Goal: Transaction & Acquisition: Purchase product/service

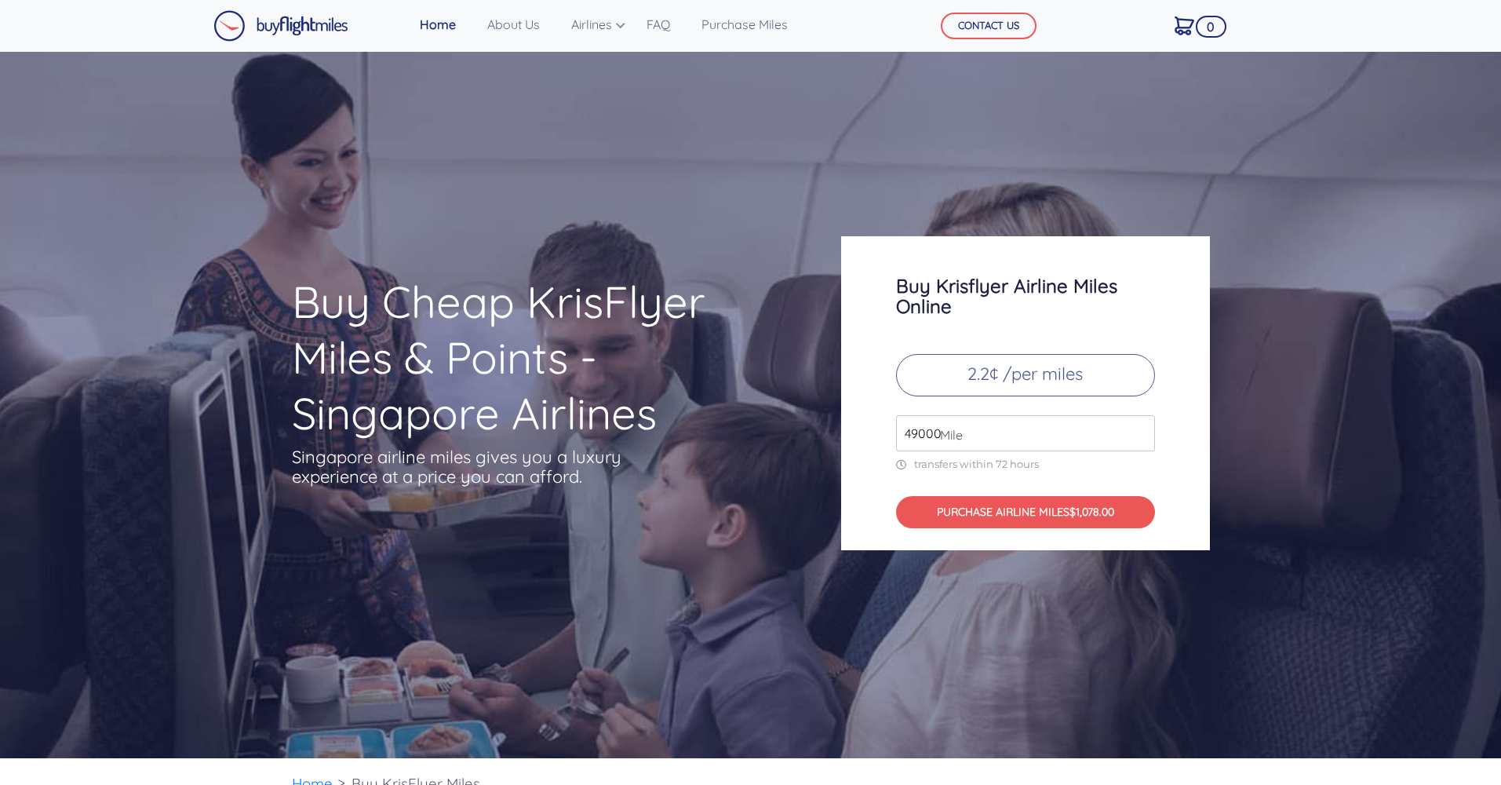
click at [1017, 443] on input "49000" at bounding box center [1025, 433] width 259 height 36
drag, startPoint x: 995, startPoint y: 434, endPoint x: 828, endPoint y: 428, distance: 167.2
click at [828, 428] on div "Buy Cheap KrisFlyer Miles & Points - Singapore Airlines Singapore airline miles…" at bounding box center [751, 393] width 942 height 314
click at [1016, 376] on p "2.2¢ /per miles" at bounding box center [1025, 375] width 259 height 42
click at [516, 29] on link "About Us" at bounding box center [513, 24] width 65 height 31
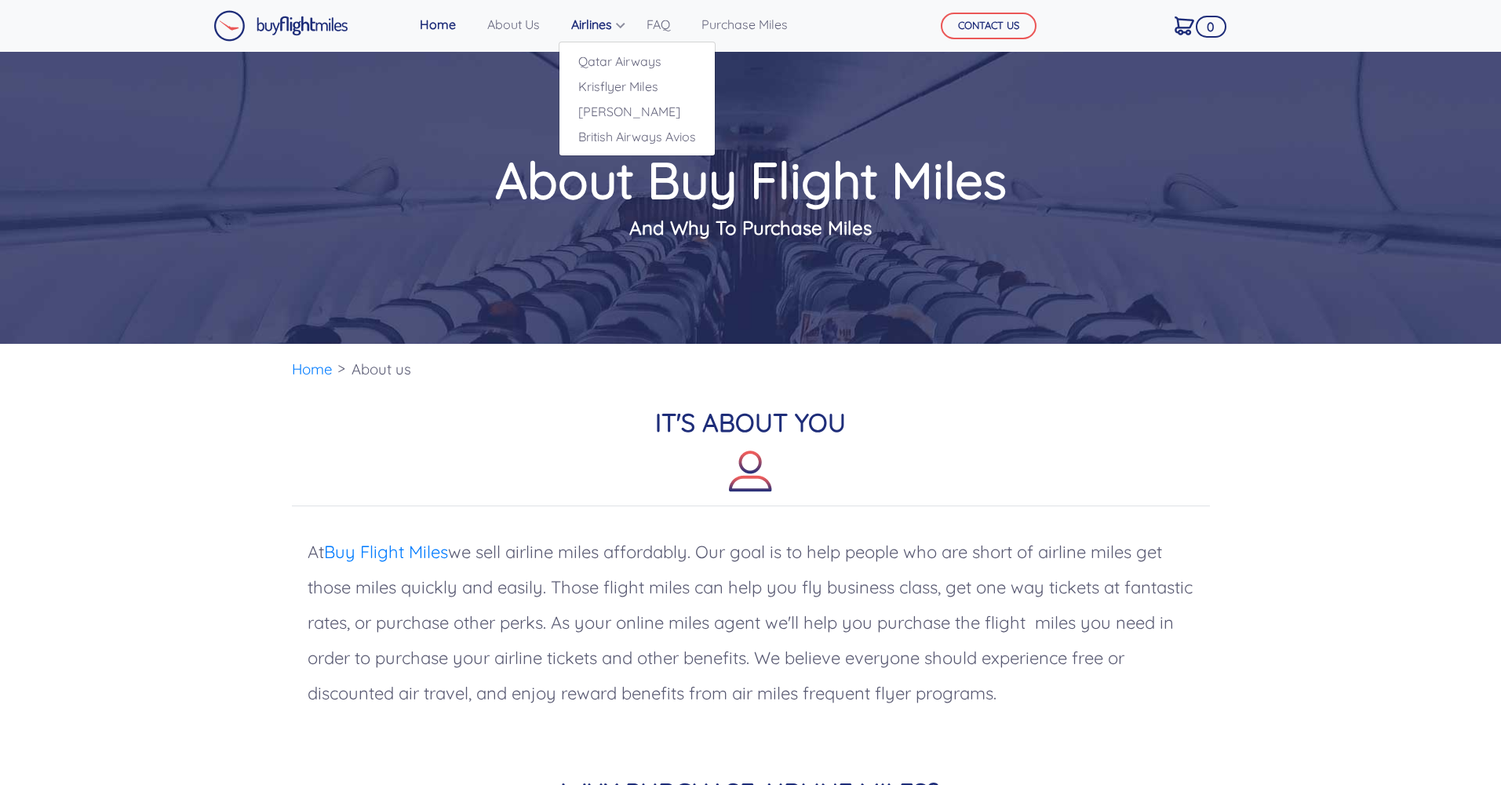
click at [614, 26] on link "Airlines" at bounding box center [593, 24] width 56 height 31
click at [747, 24] on link "Purchase Miles" at bounding box center [744, 24] width 99 height 31
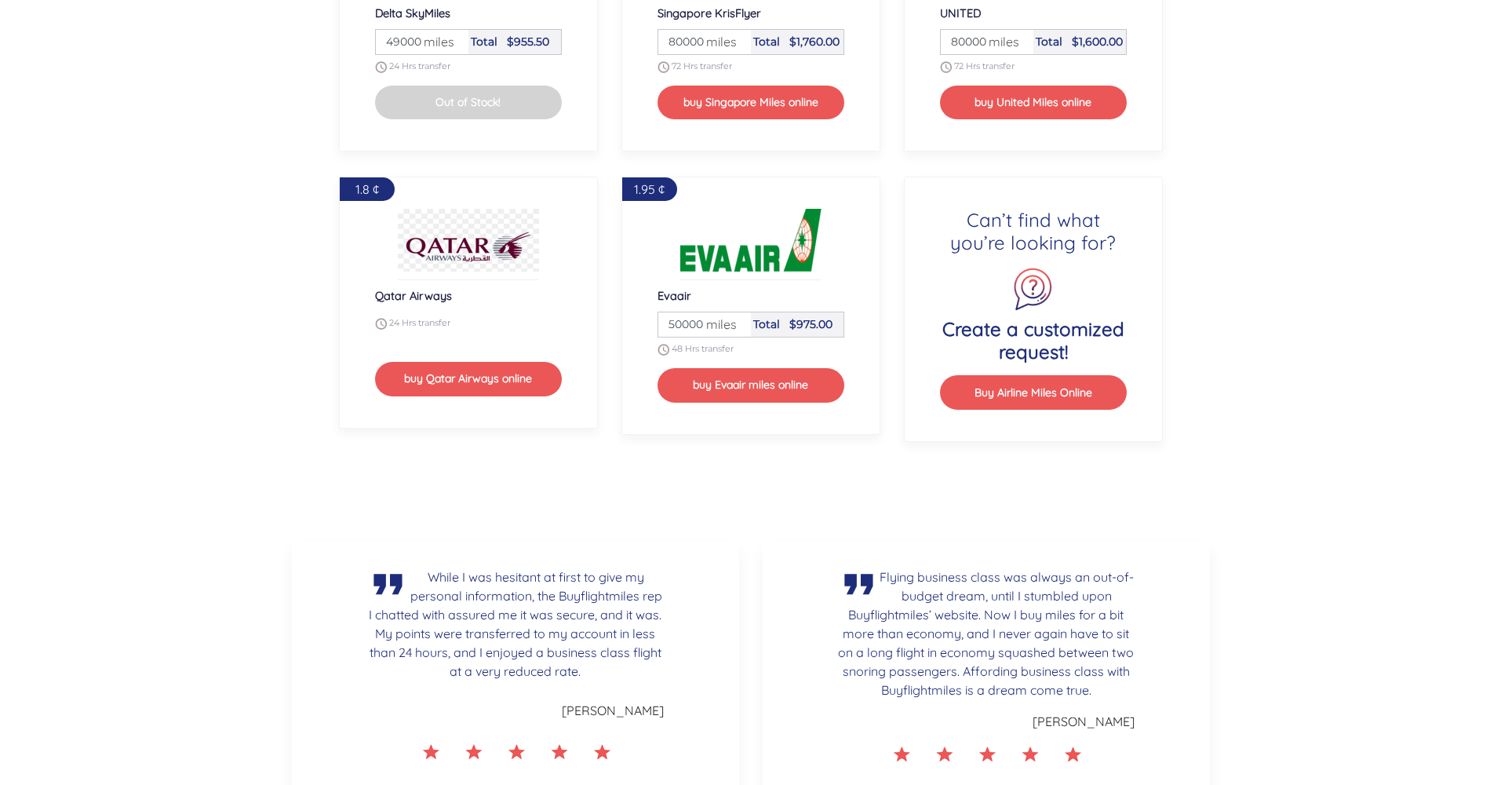
scroll to position [1992, 0]
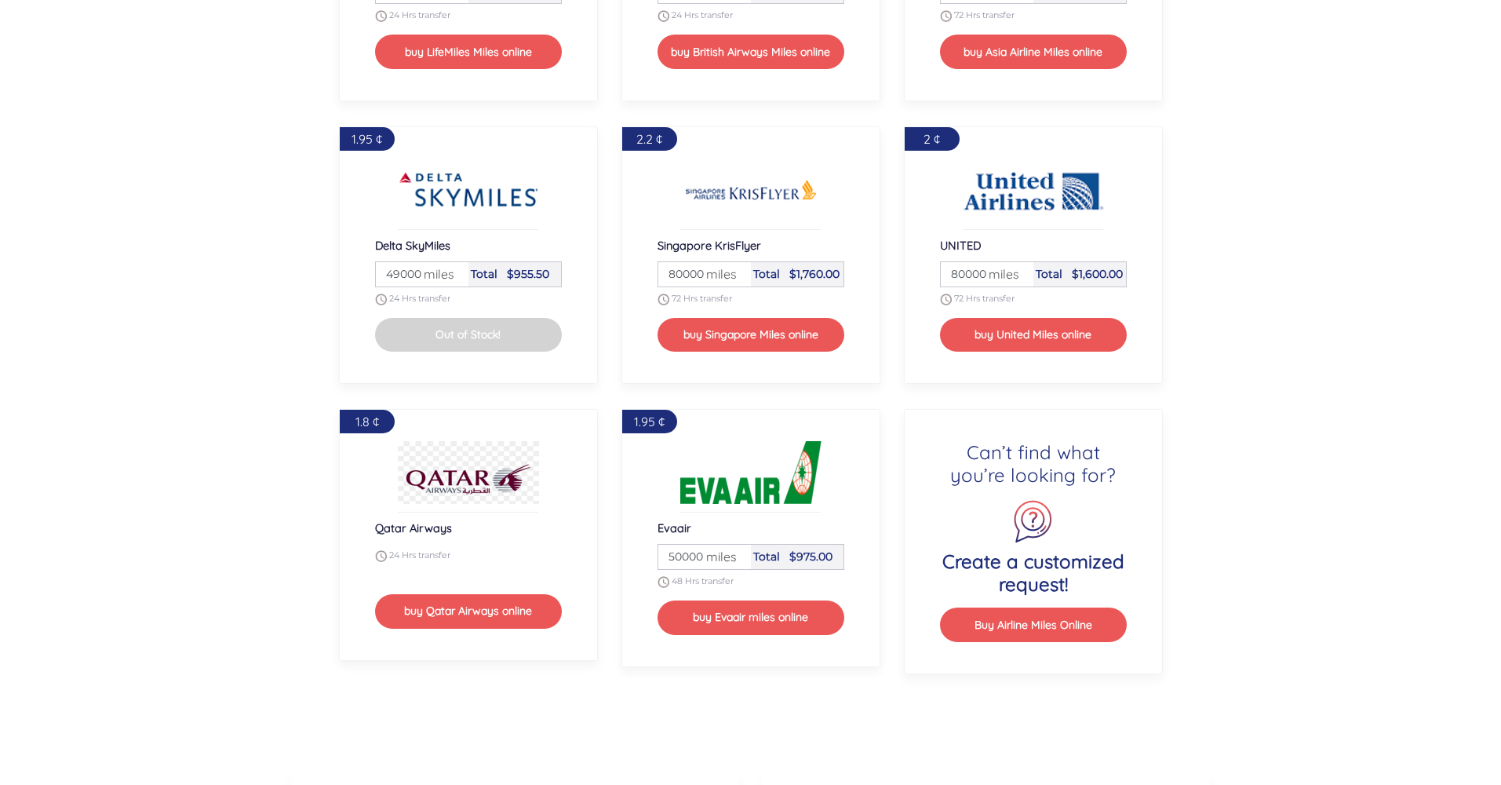
click at [461, 330] on button "Out of Stock!" at bounding box center [468, 335] width 187 height 34
click at [442, 279] on span "miles" at bounding box center [435, 273] width 38 height 19
drag, startPoint x: 418, startPoint y: 282, endPoint x: 395, endPoint y: 282, distance: 22.8
click at [395, 282] on div "Miles 49000 miles" at bounding box center [422, 274] width 93 height 24
drag, startPoint x: 406, startPoint y: 559, endPoint x: 412, endPoint y: 549, distance: 10.9
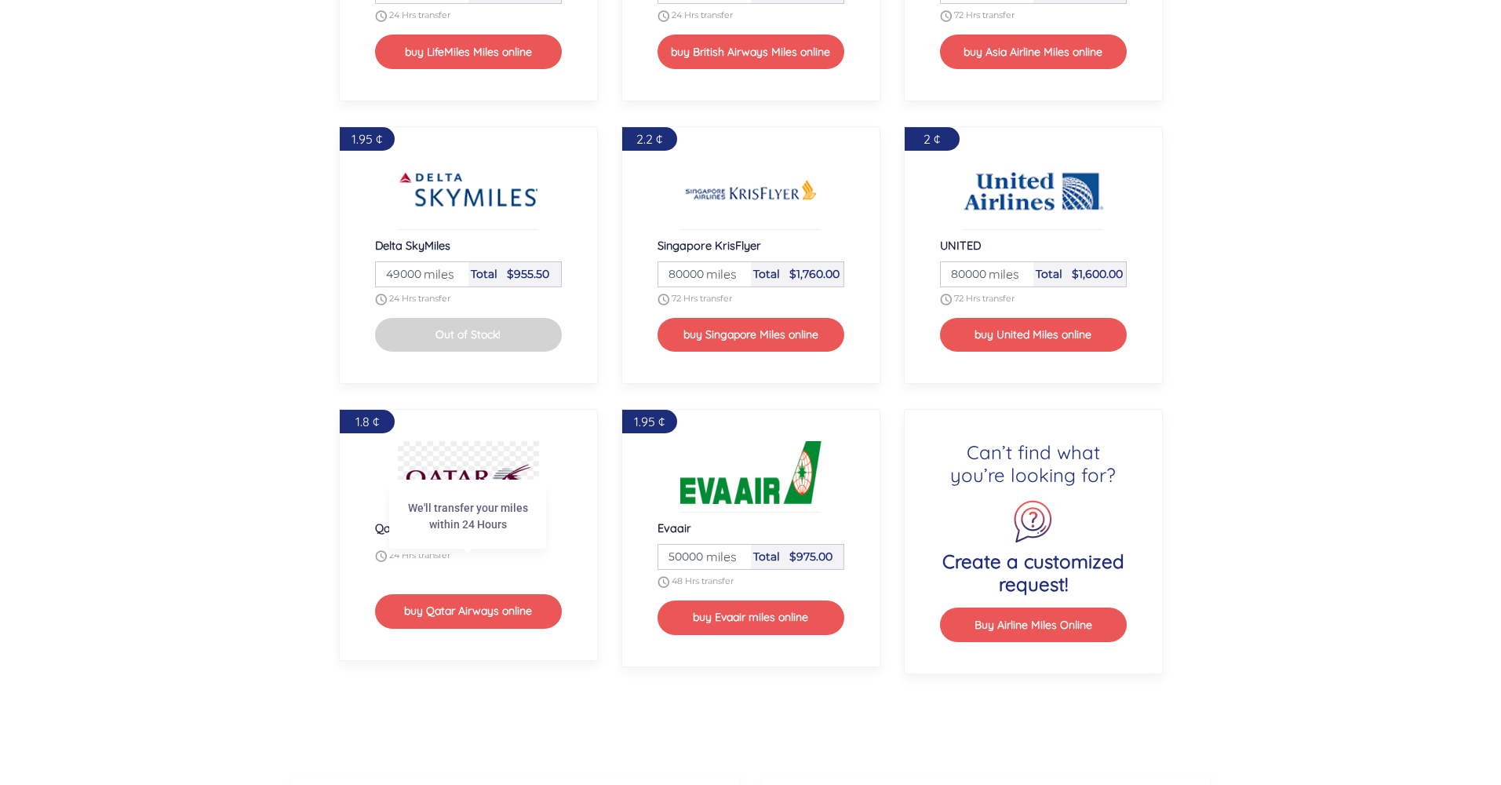
click at [406, 559] on span "24 Hrs transfer" at bounding box center [419, 555] width 61 height 11
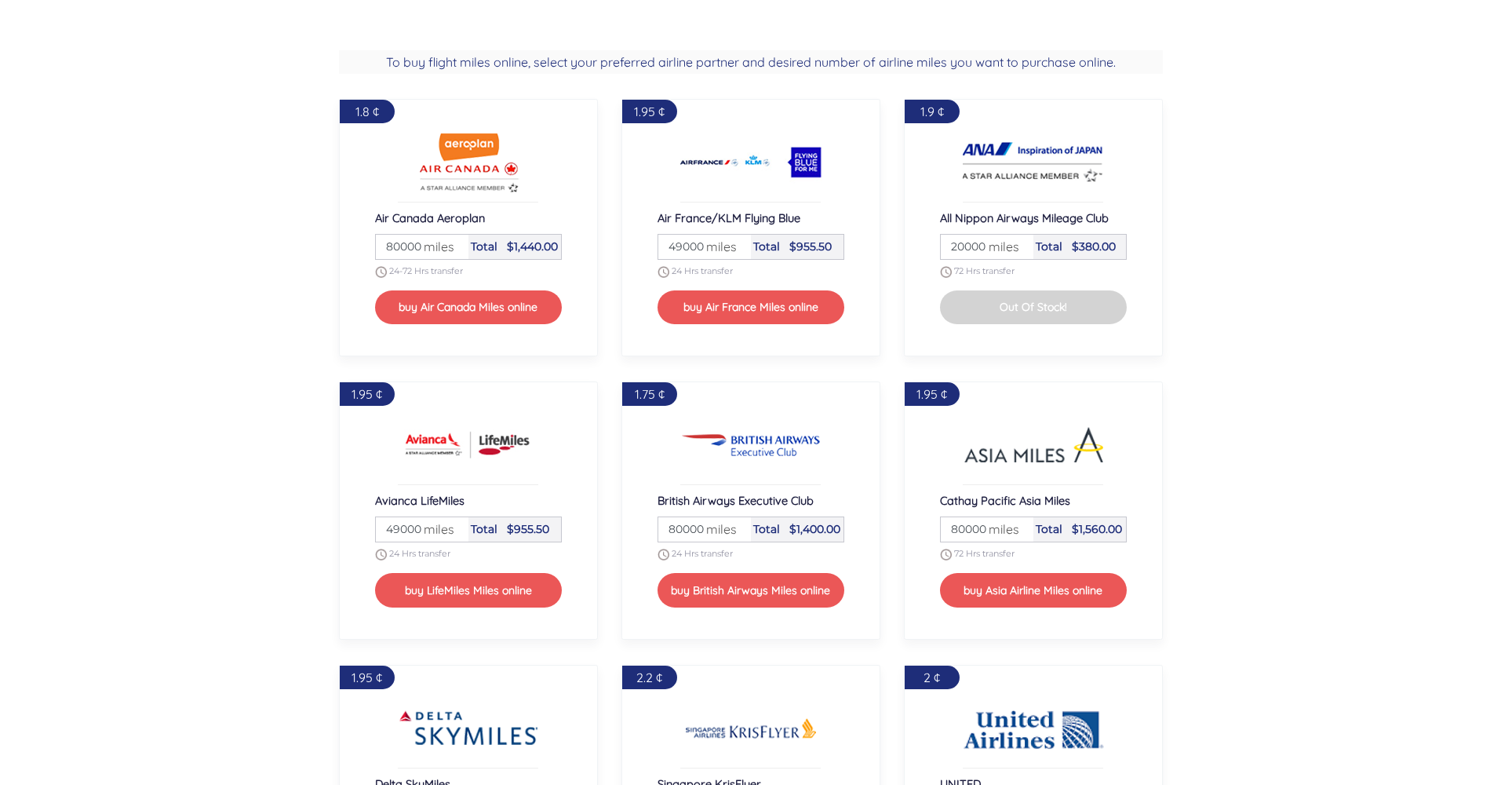
scroll to position [1451, 0]
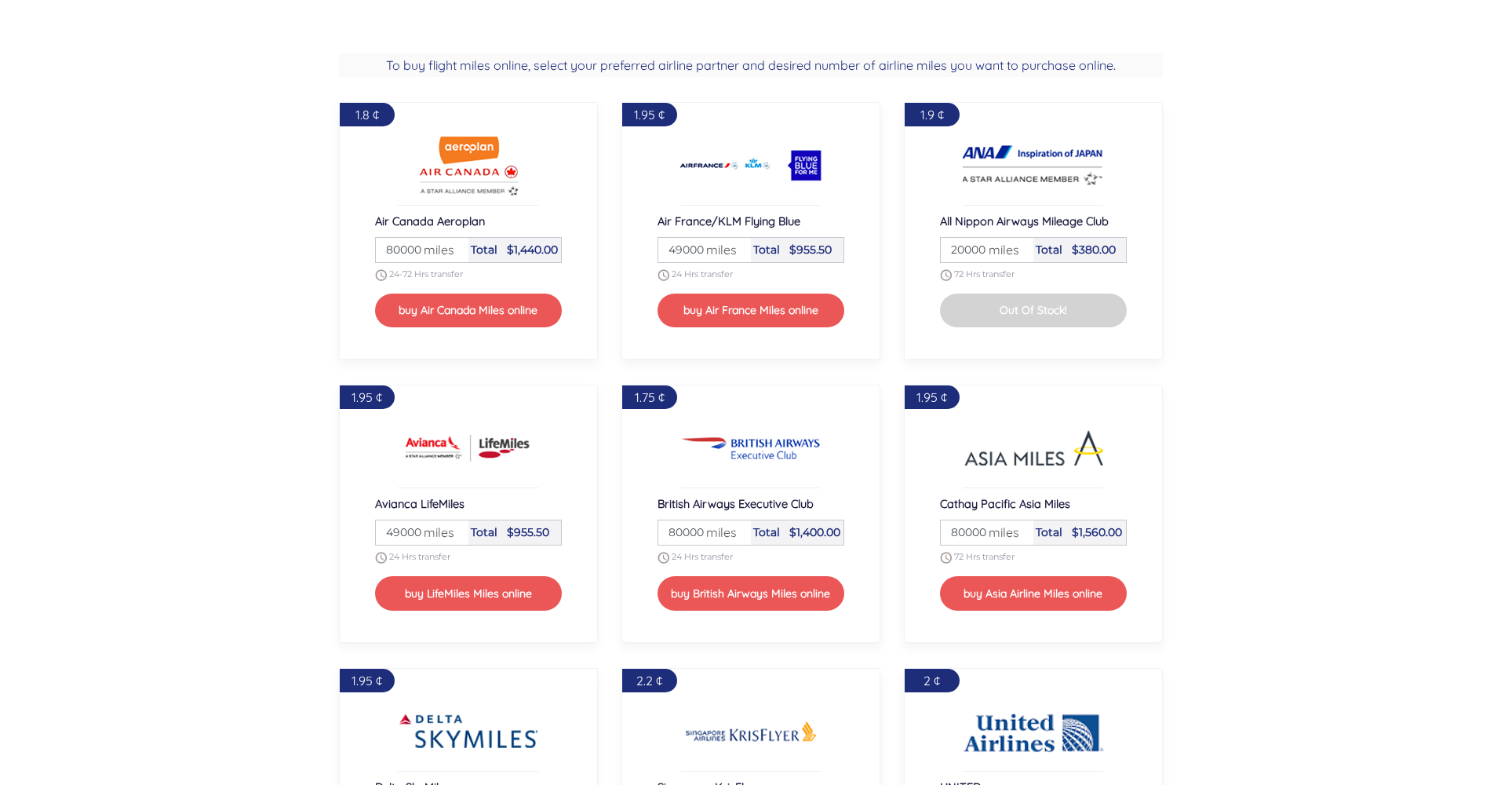
click at [689, 246] on input "49000" at bounding box center [705, 250] width 88 height 24
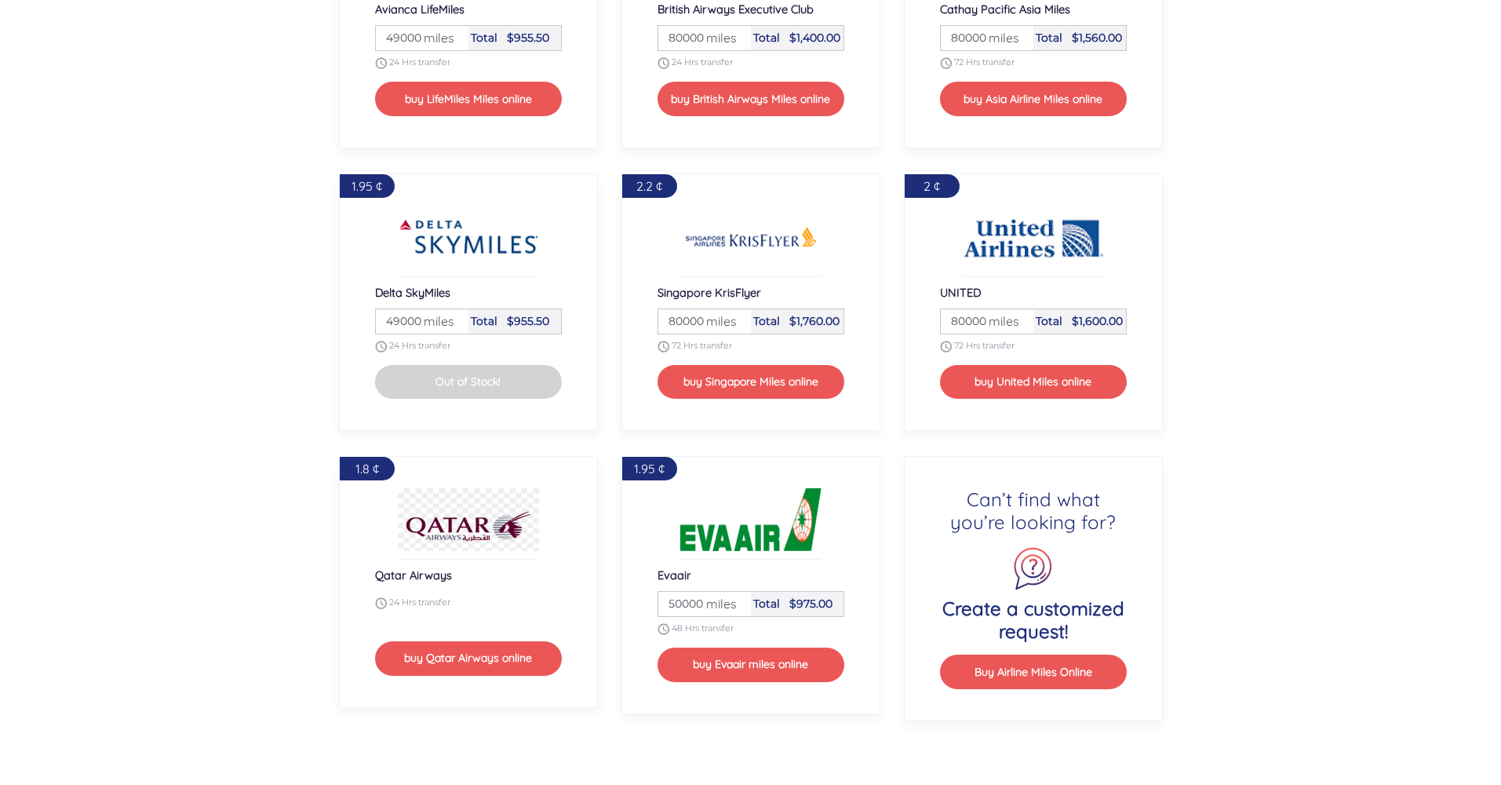
click at [362, 191] on span "1.95 ¢" at bounding box center [367, 186] width 31 height 16
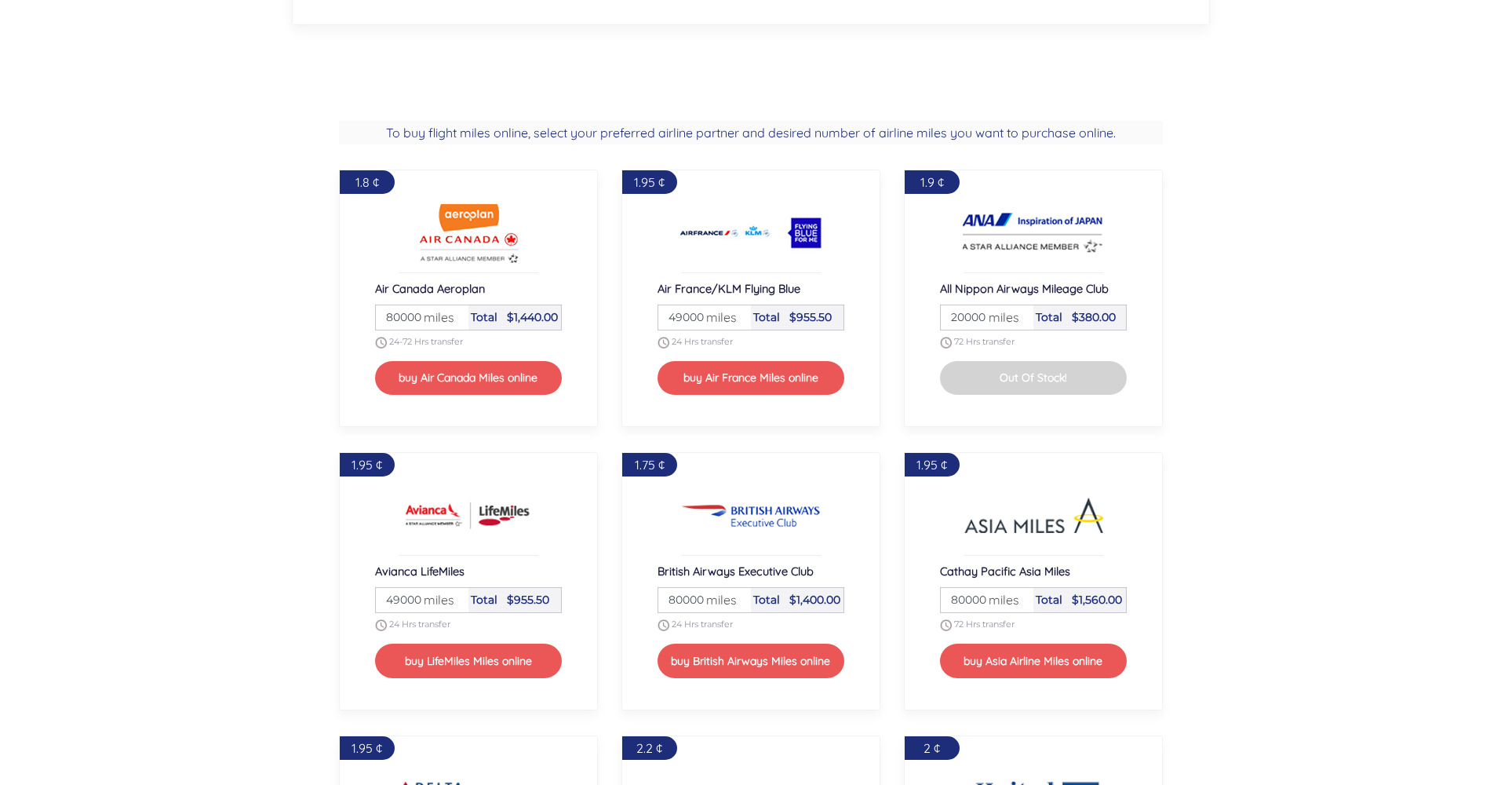
scroll to position [690, 0]
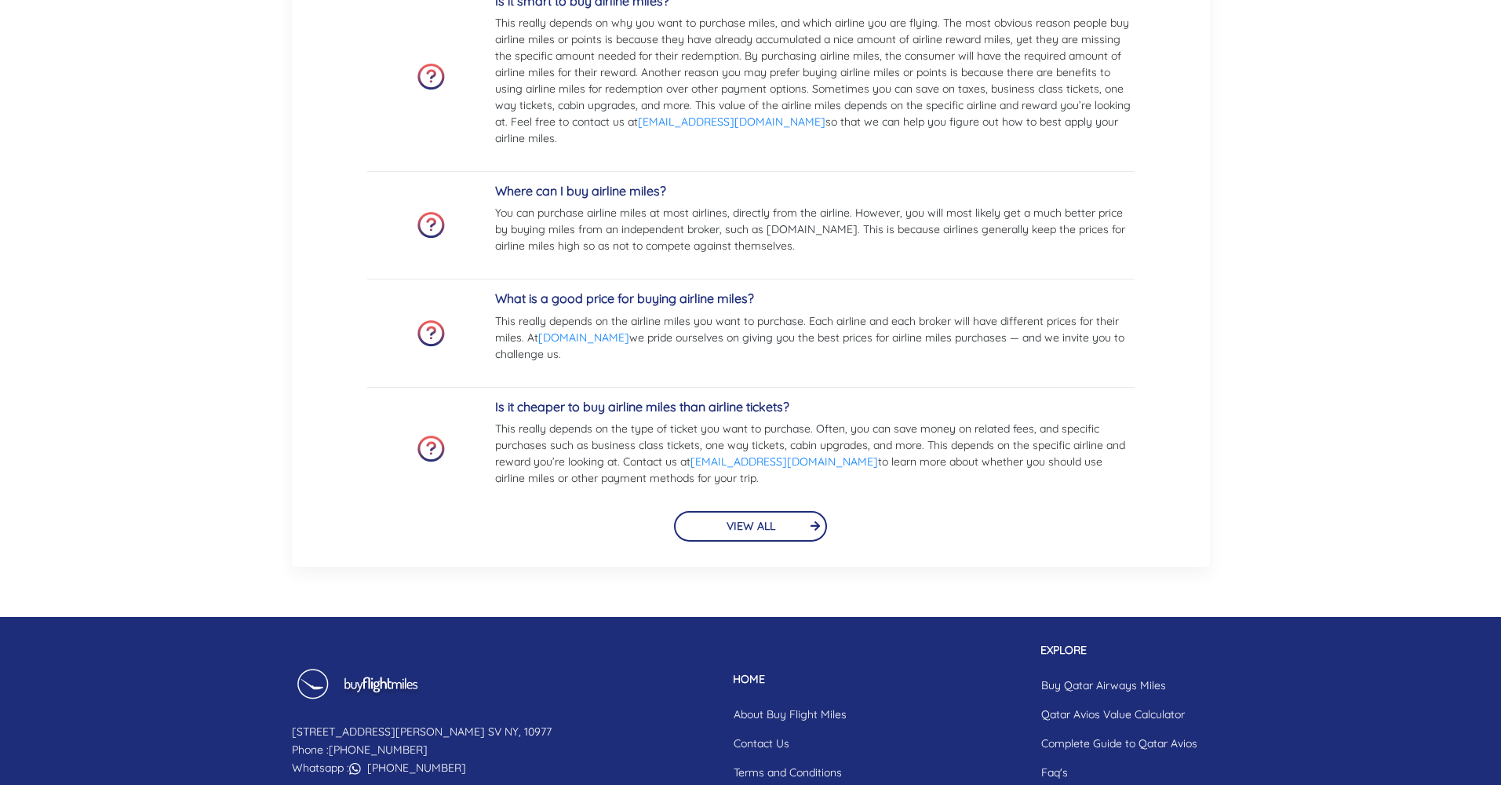
scroll to position [3598, 0]
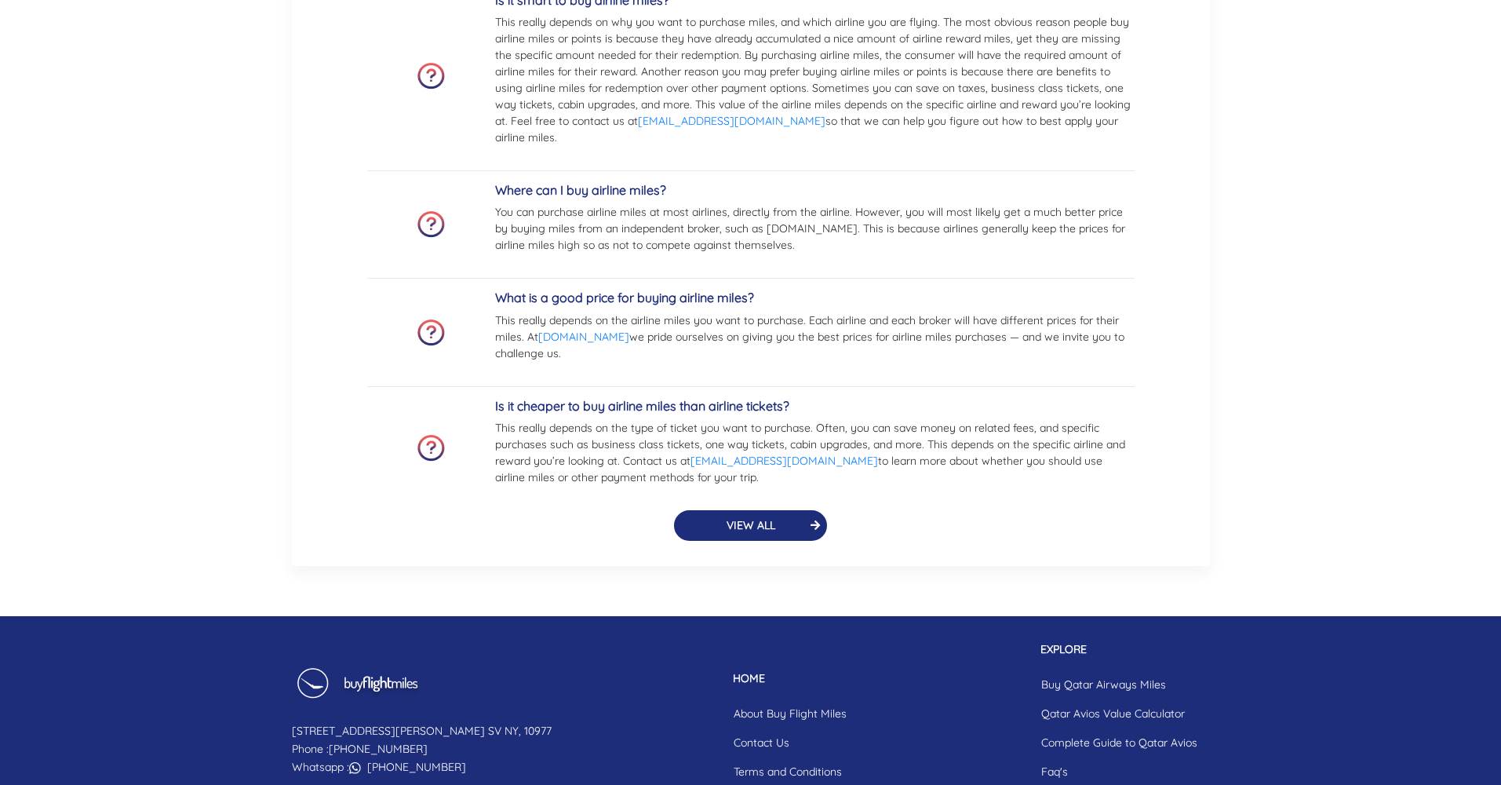
click at [730, 541] on button "VIEW ALL" at bounding box center [751, 525] width 154 height 31
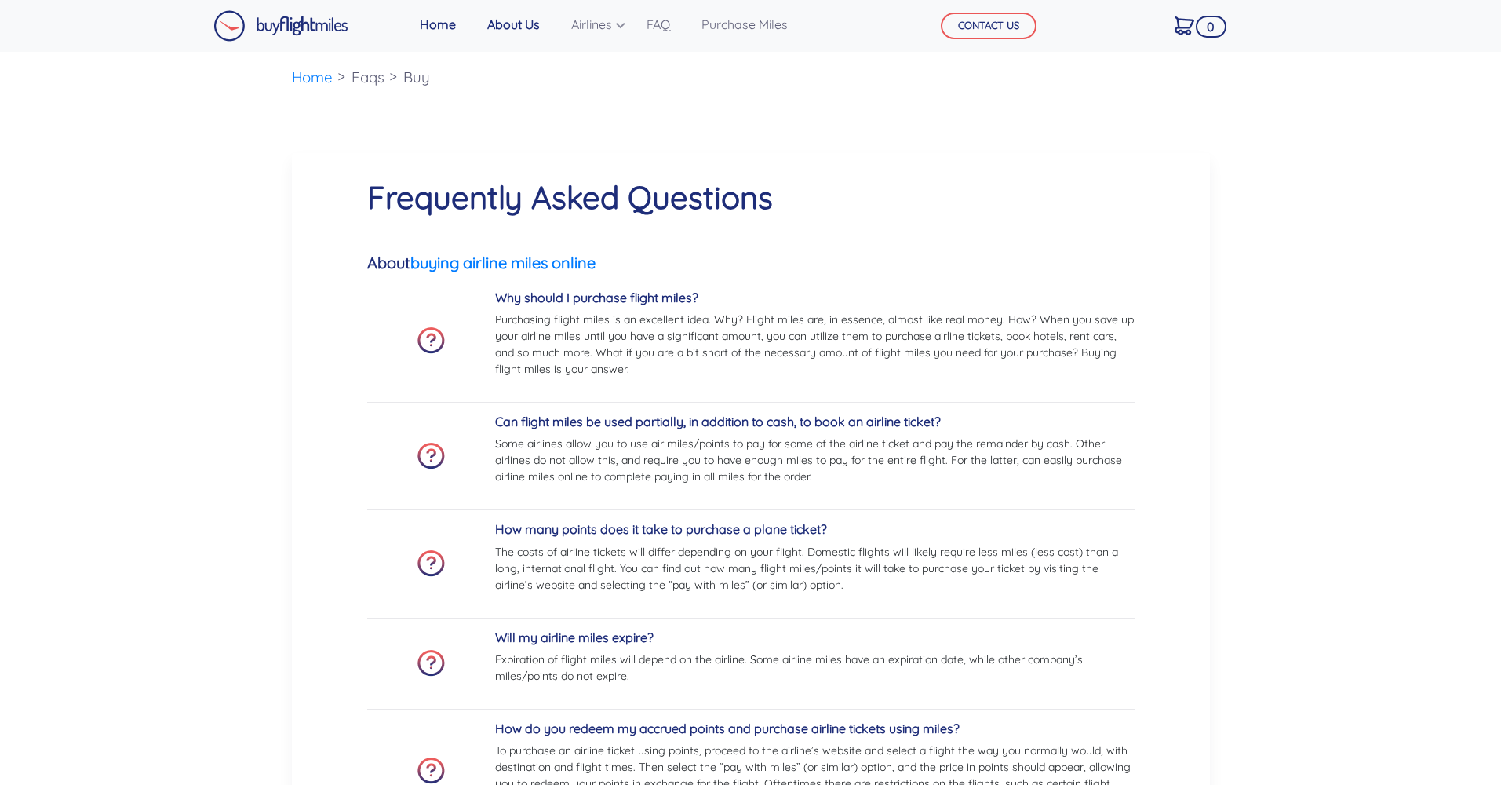
click at [536, 25] on link "About Us" at bounding box center [513, 24] width 65 height 31
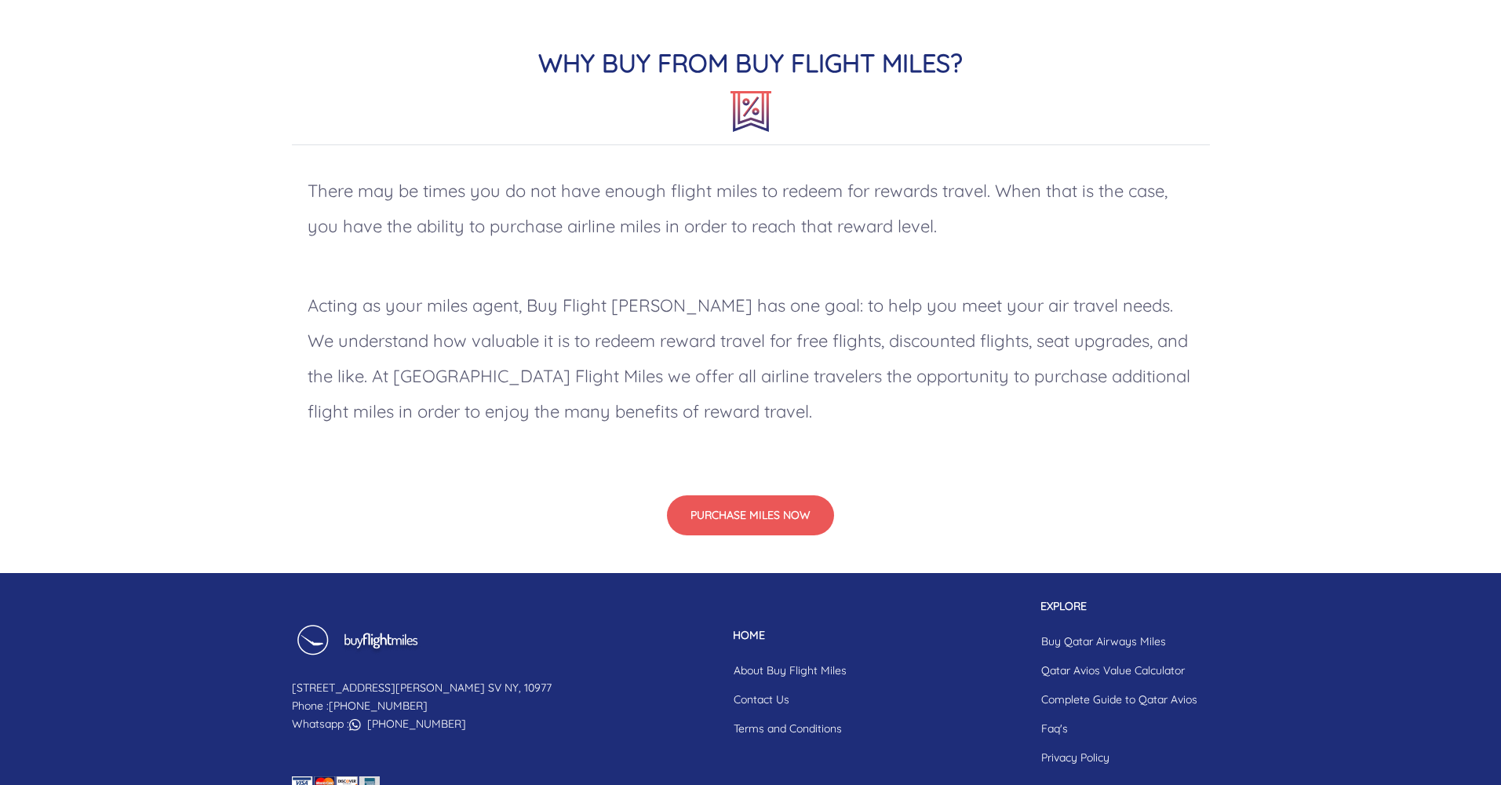
scroll to position [1189, 0]
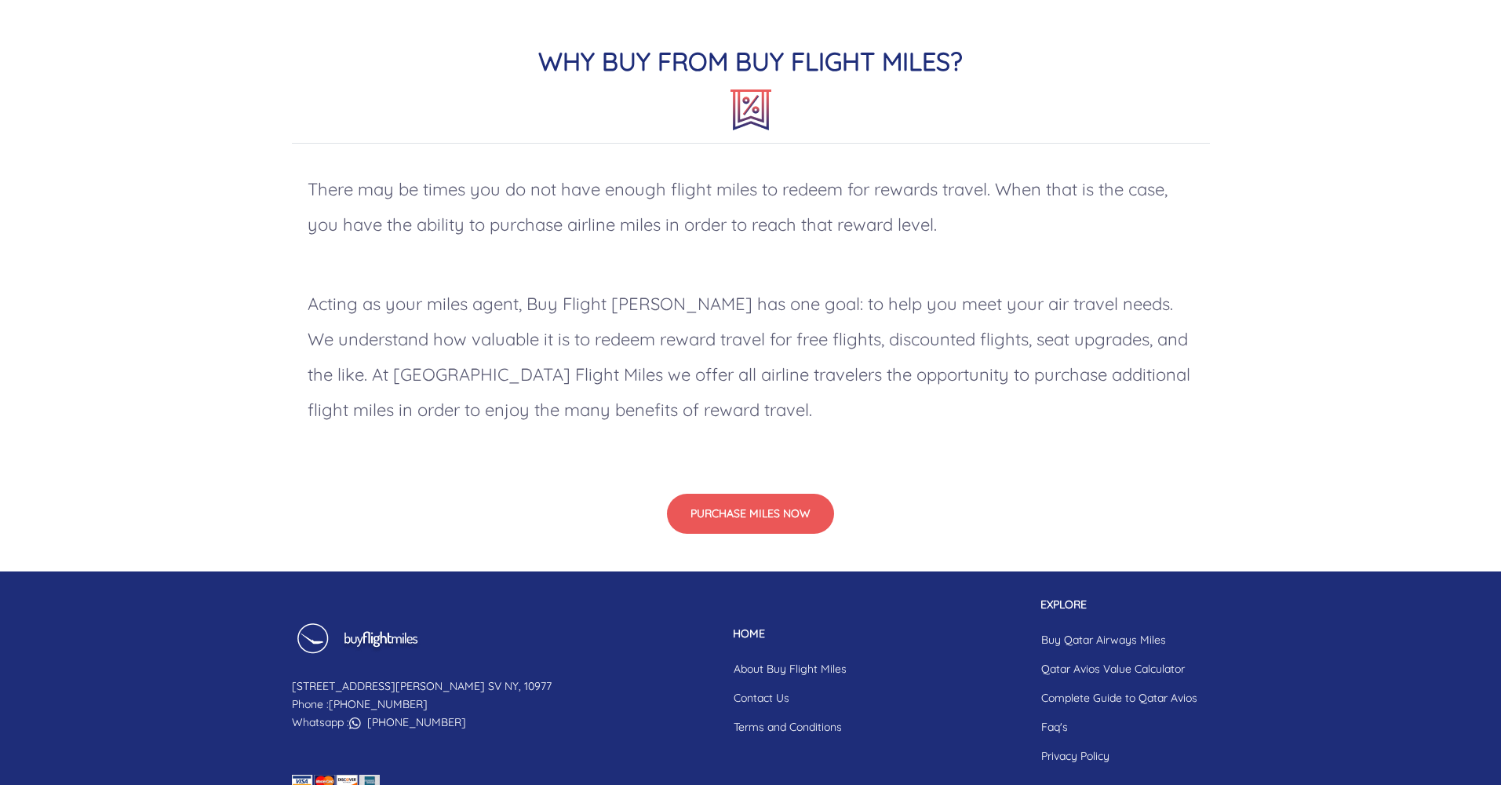
click at [450, 315] on p "Acting as your miles agent, Buy Flight [PERSON_NAME] has one goal: to help you …" at bounding box center [751, 357] width 918 height 173
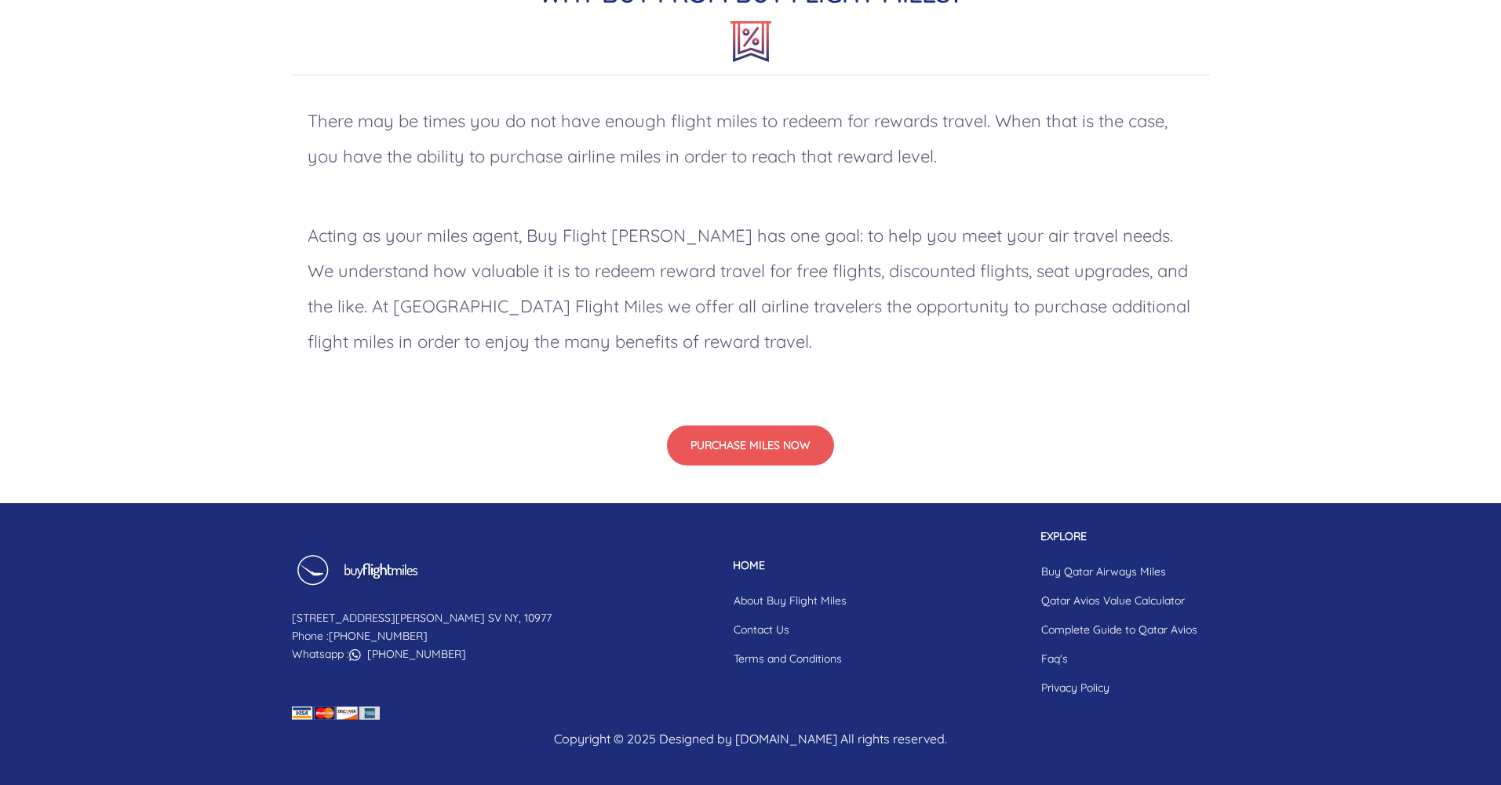
scroll to position [1255, 0]
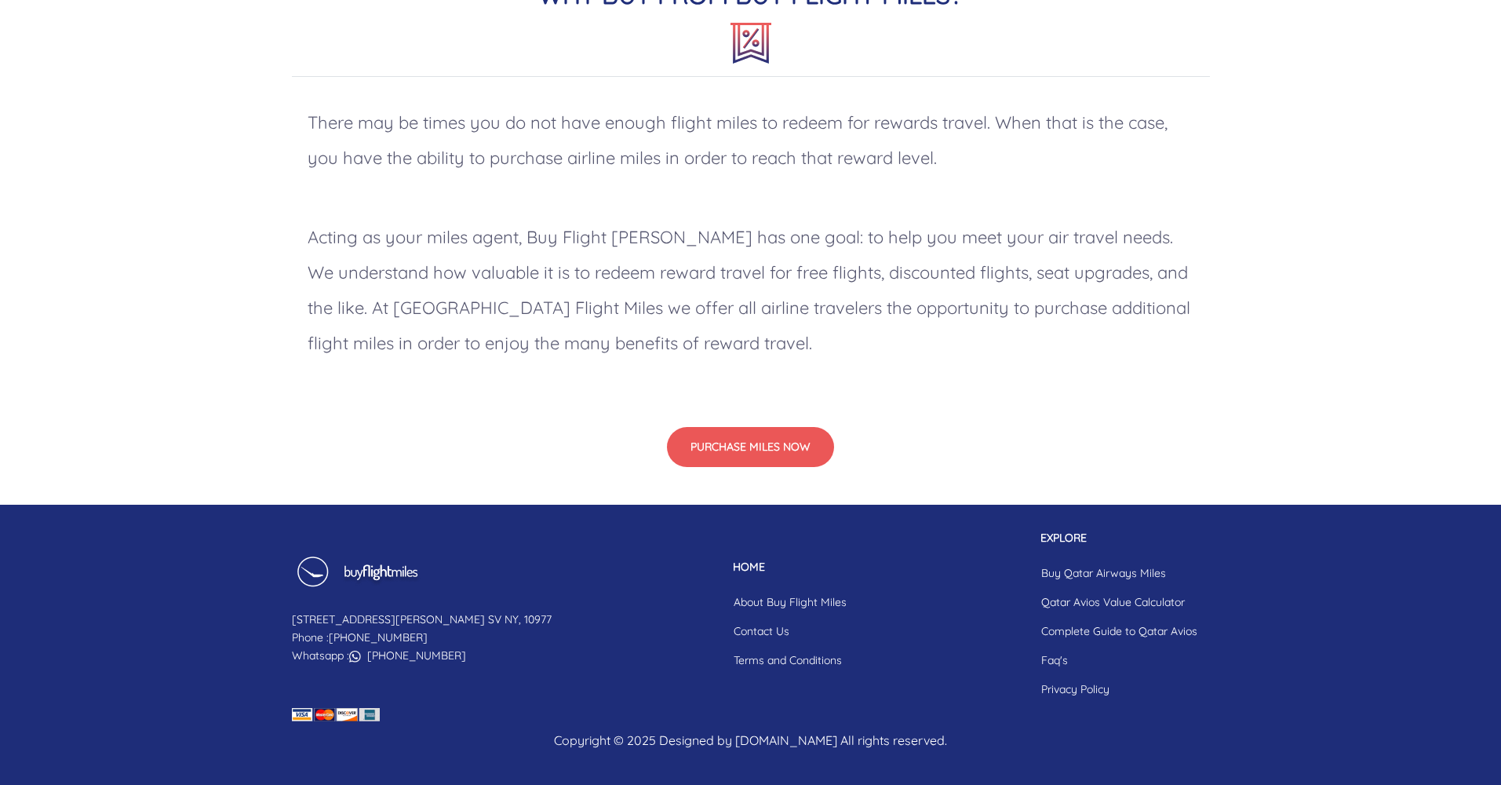
click at [384, 571] on img at bounding box center [356, 577] width 129 height 42
click at [728, 599] on link "About Buy Flight Miles" at bounding box center [790, 602] width 138 height 29
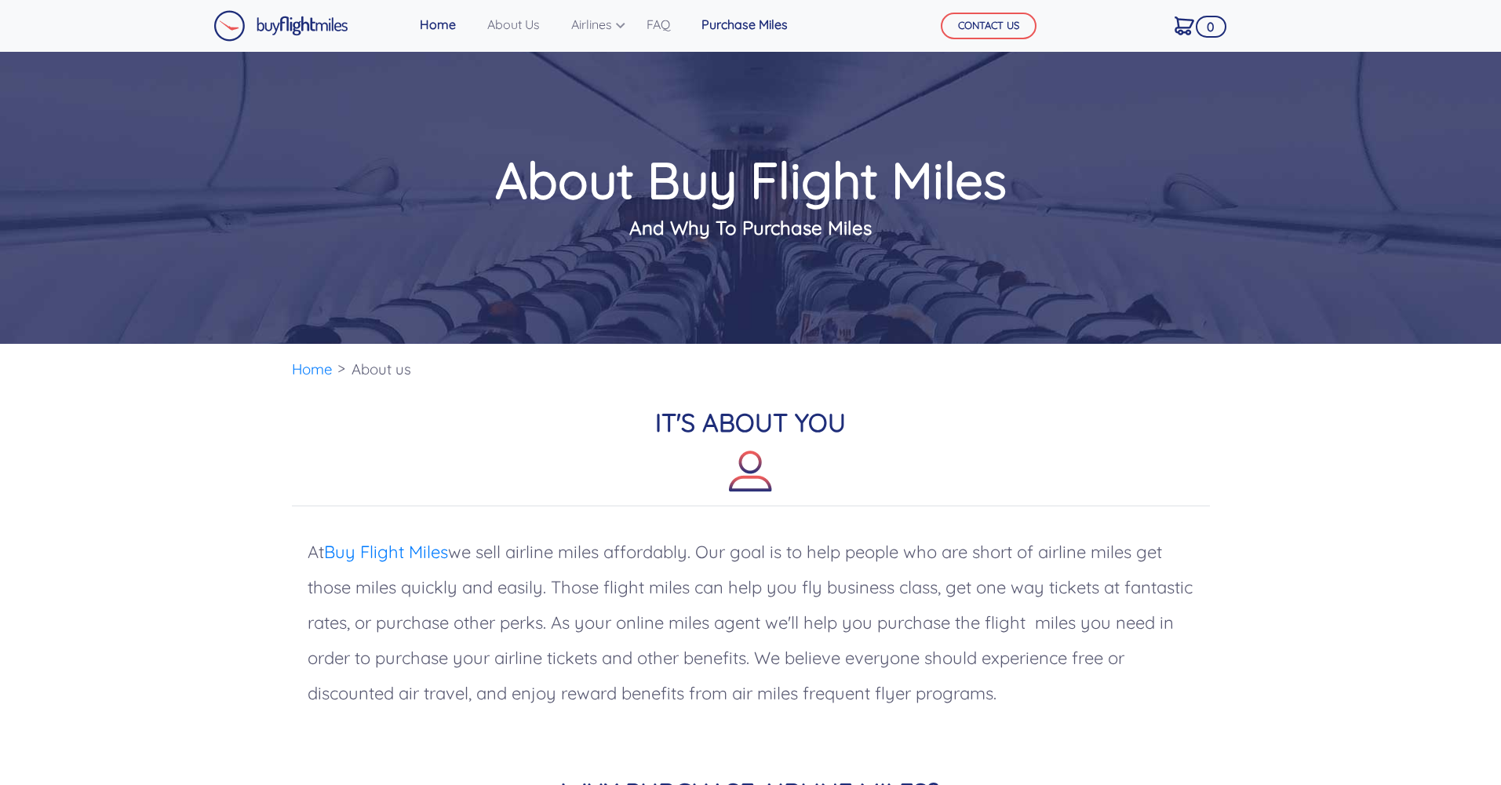
click at [783, 24] on link "Purchase Miles" at bounding box center [744, 24] width 99 height 31
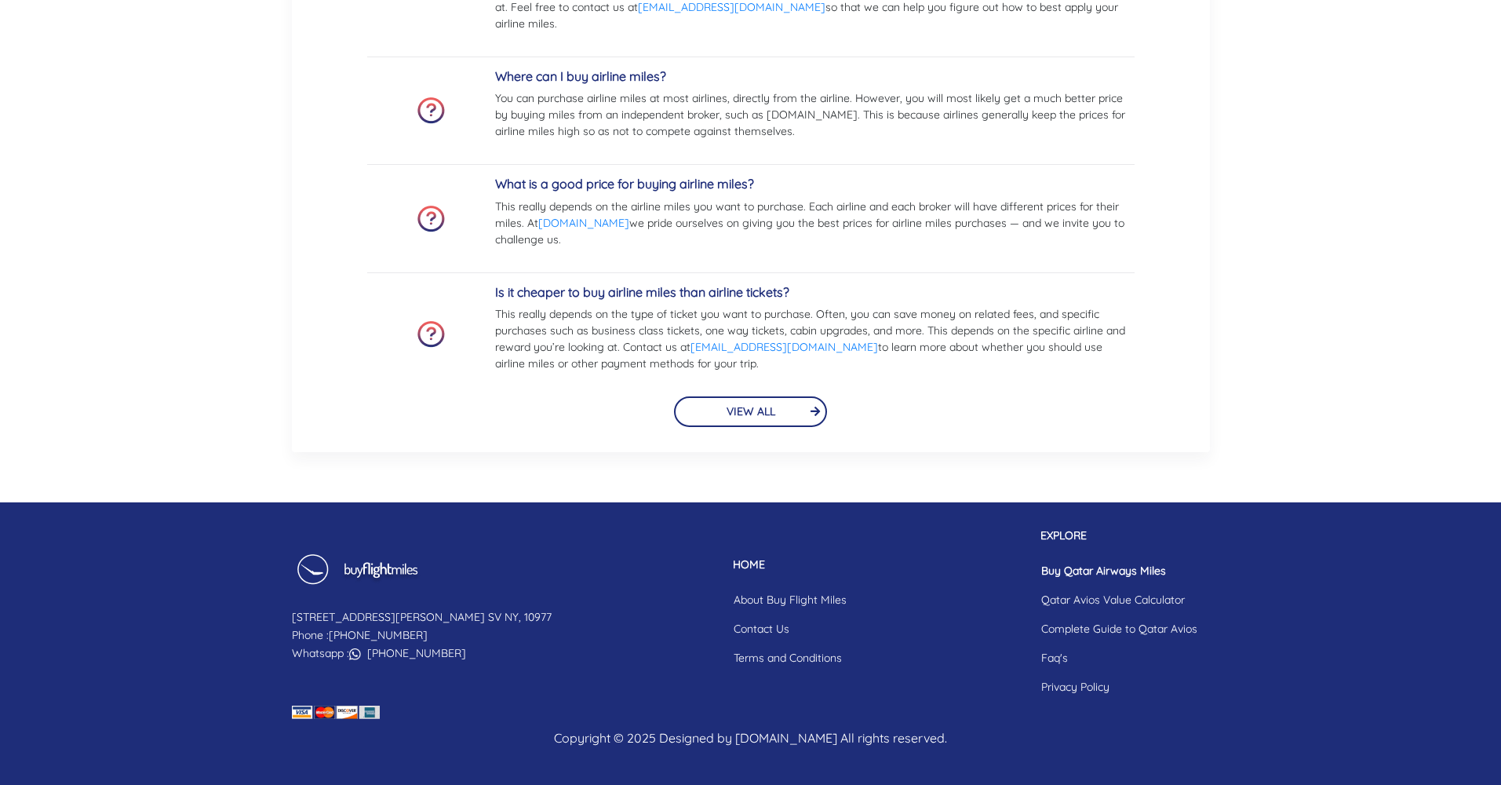
scroll to position [3733, 0]
click at [1050, 688] on link "Privacy Policy" at bounding box center [1119, 686] width 181 height 29
